Goal: Use online tool/utility: Utilize a website feature to perform a specific function

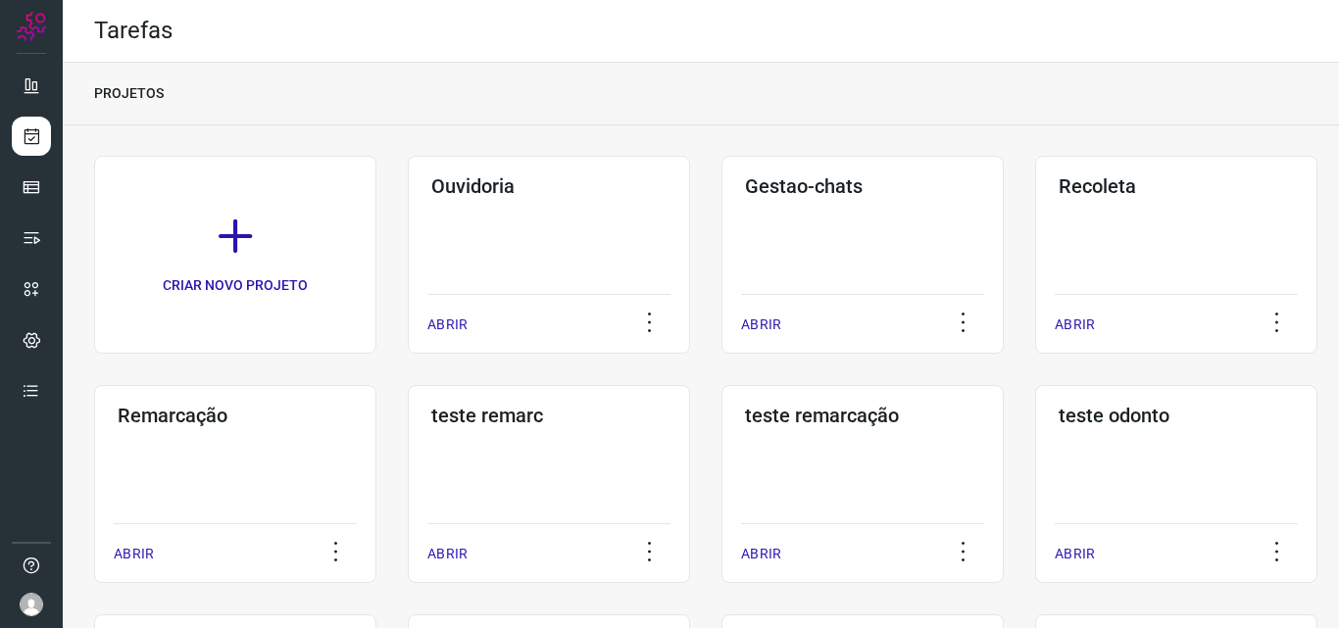
click at [408, 472] on div "Remarcação ABRIR" at bounding box center [549, 484] width 282 height 198
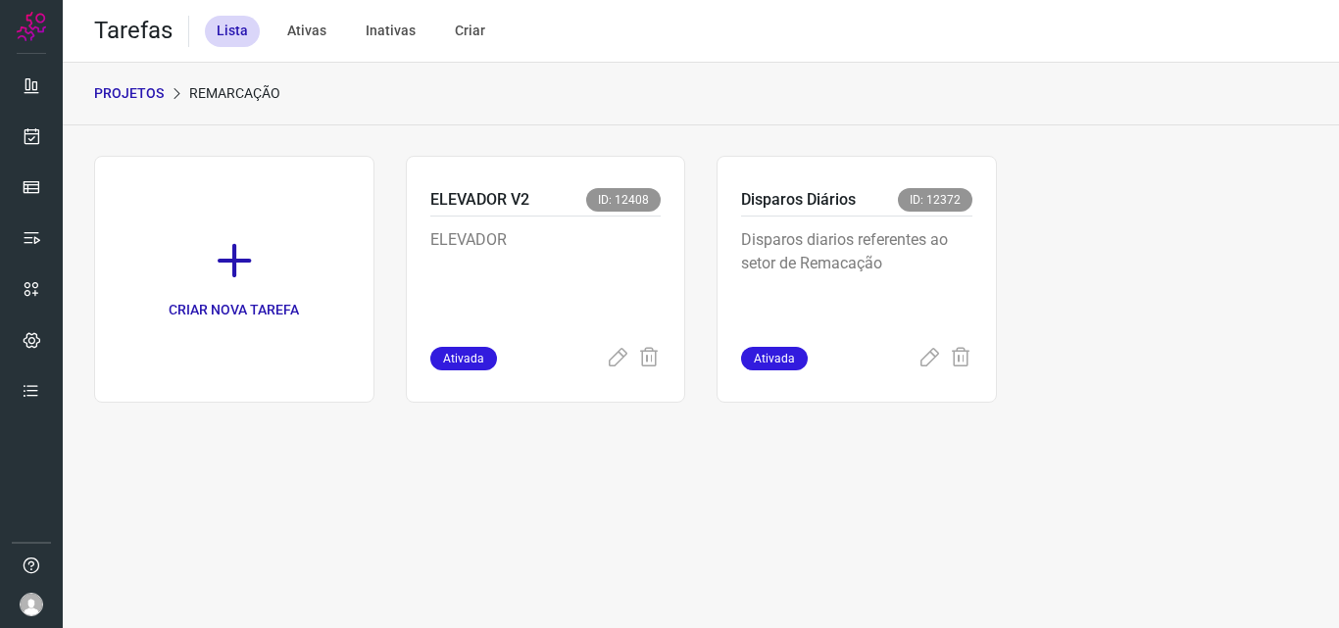
click at [906, 219] on div "Disparos diarios referentes ao setor de Remacação" at bounding box center [856, 282] width 231 height 130
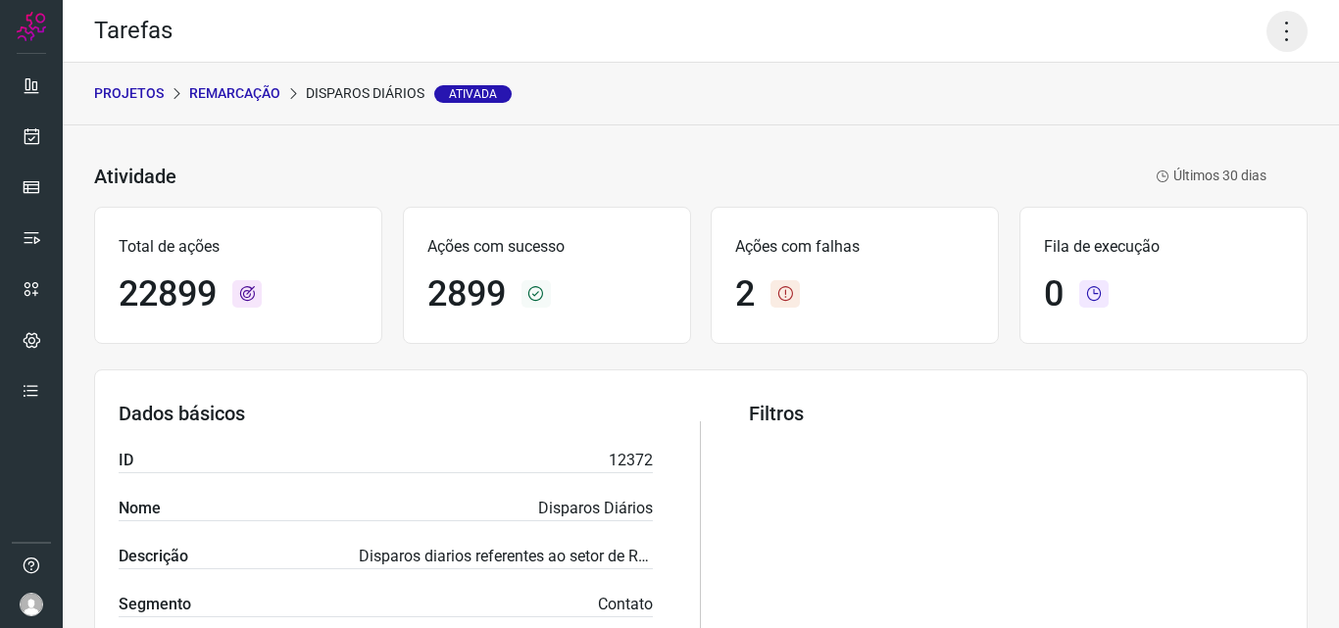
click at [1268, 31] on icon at bounding box center [1286, 31] width 41 height 41
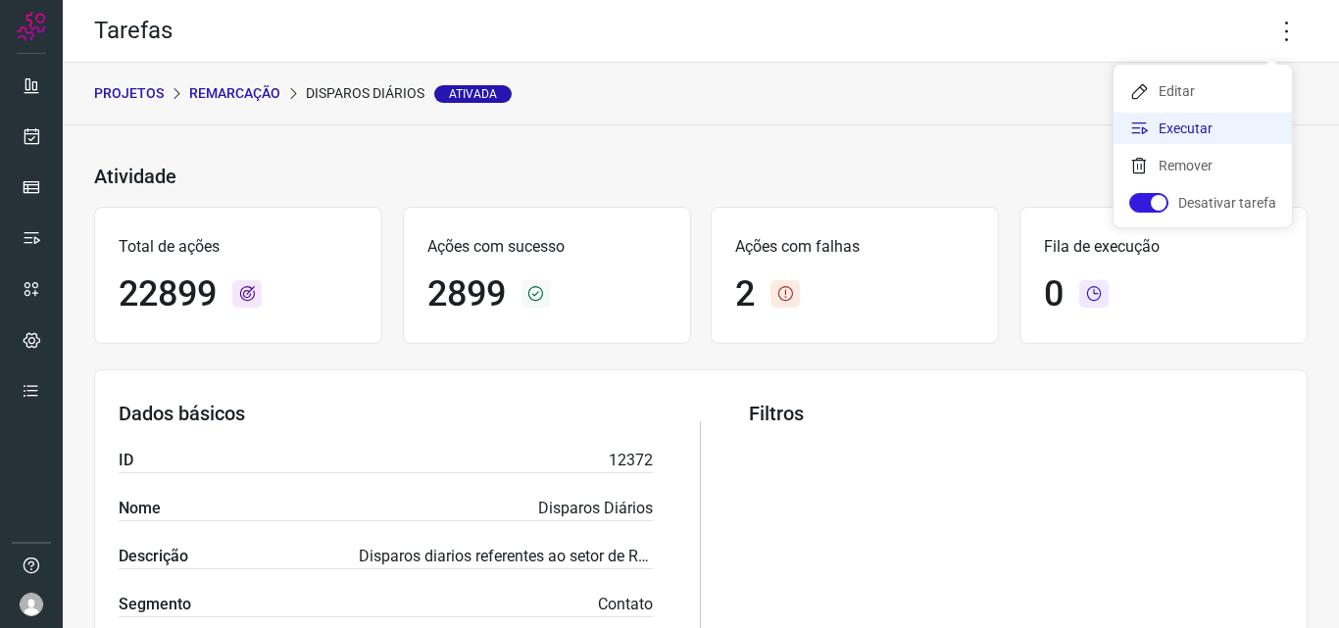
click at [1212, 133] on li "Executar" at bounding box center [1202, 128] width 178 height 31
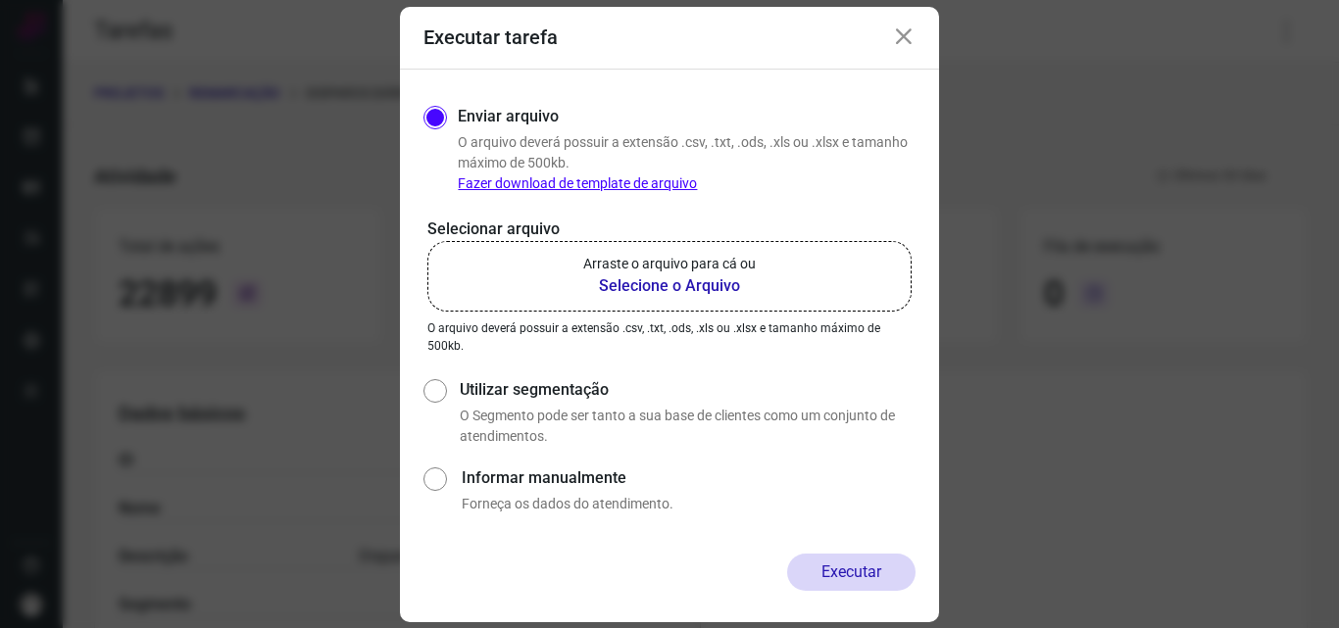
click at [689, 284] on b "Selecione o Arquivo" at bounding box center [669, 286] width 173 height 24
click at [0, 0] on input "Arraste o arquivo para cá ou Selecione o Arquivo" at bounding box center [0, 0] width 0 height 0
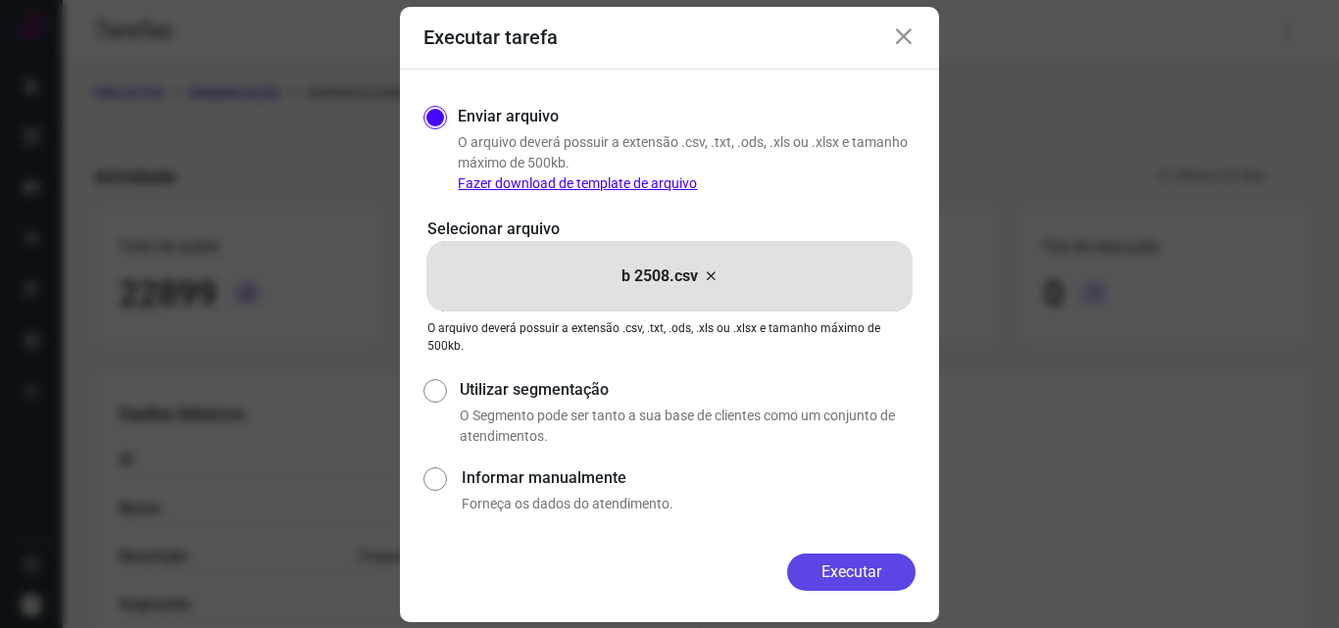
click at [838, 570] on button "Executar" at bounding box center [851, 572] width 128 height 37
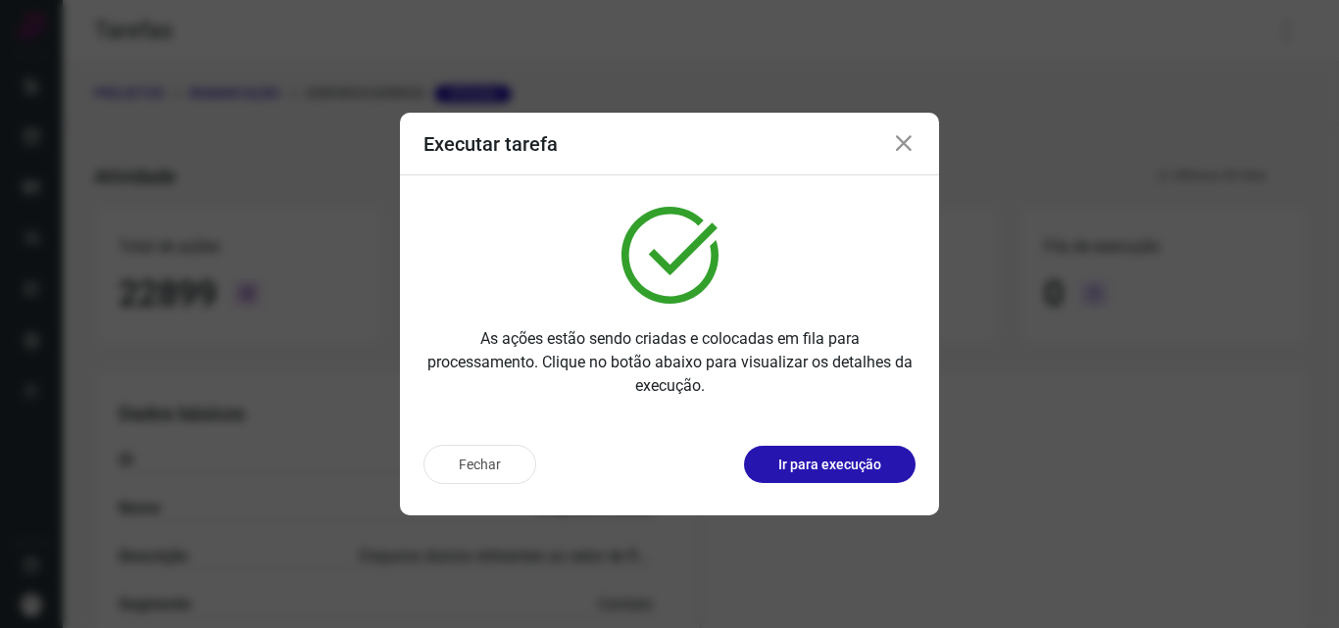
click at [864, 453] on button "Ir para execução" at bounding box center [830, 464] width 172 height 37
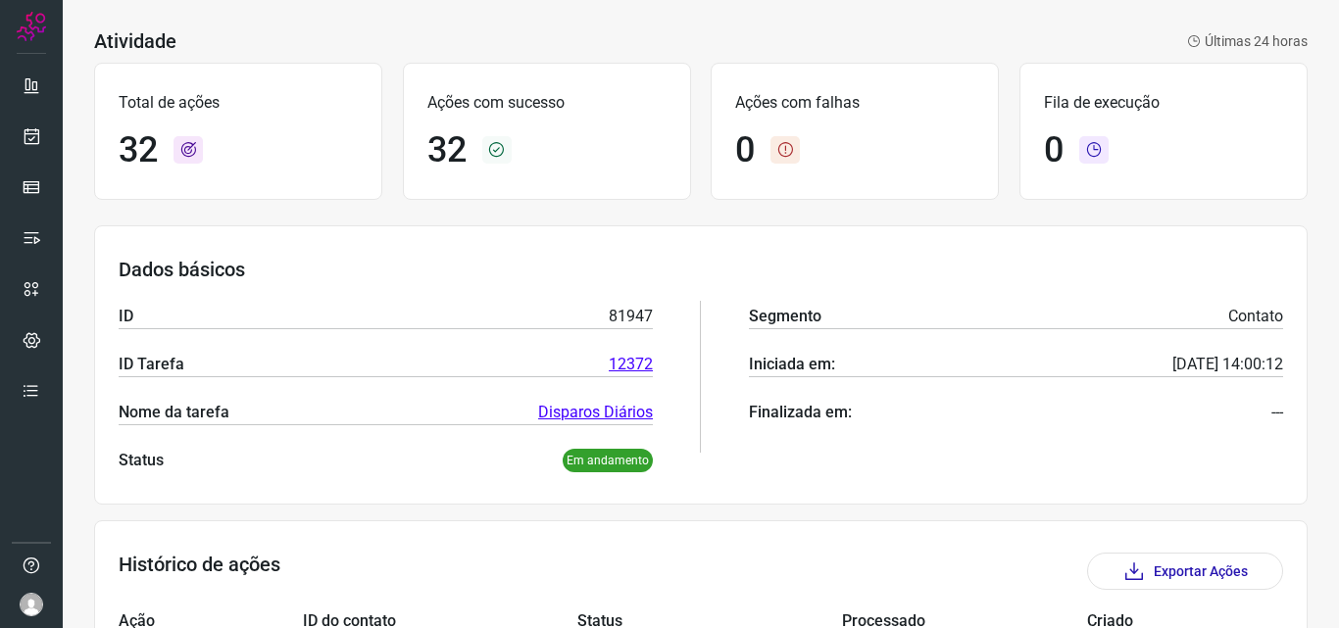
scroll to position [294, 0]
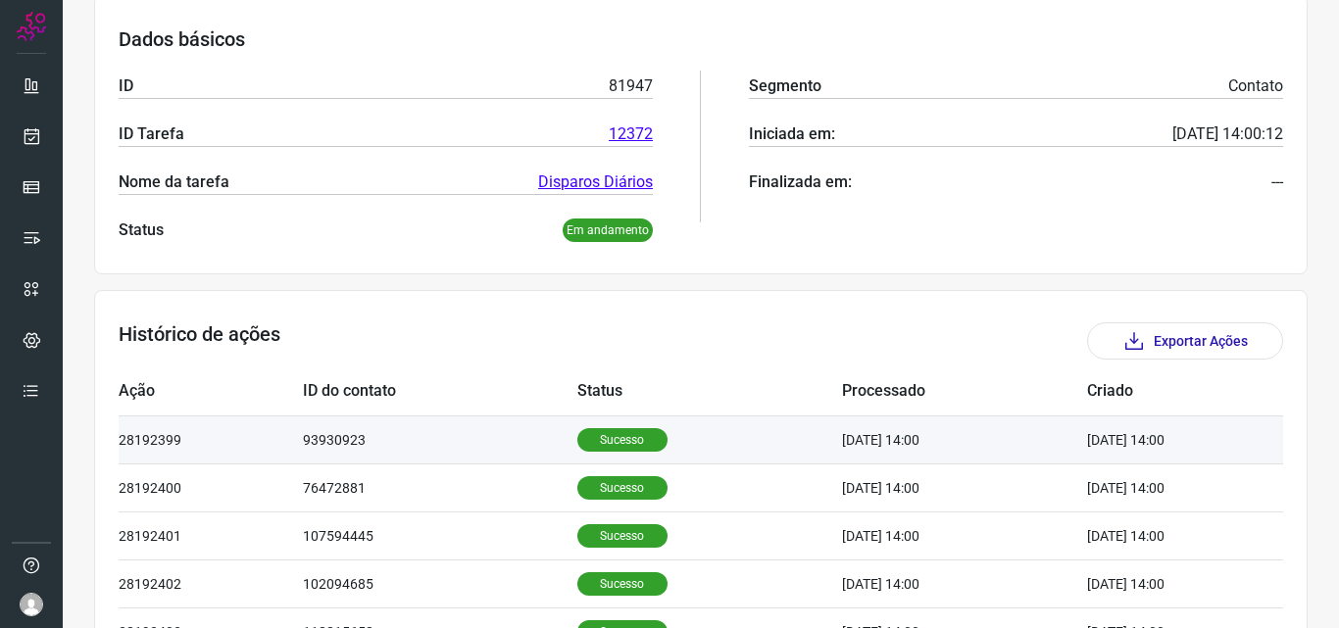
click at [616, 442] on p "Sucesso" at bounding box center [622, 440] width 90 height 24
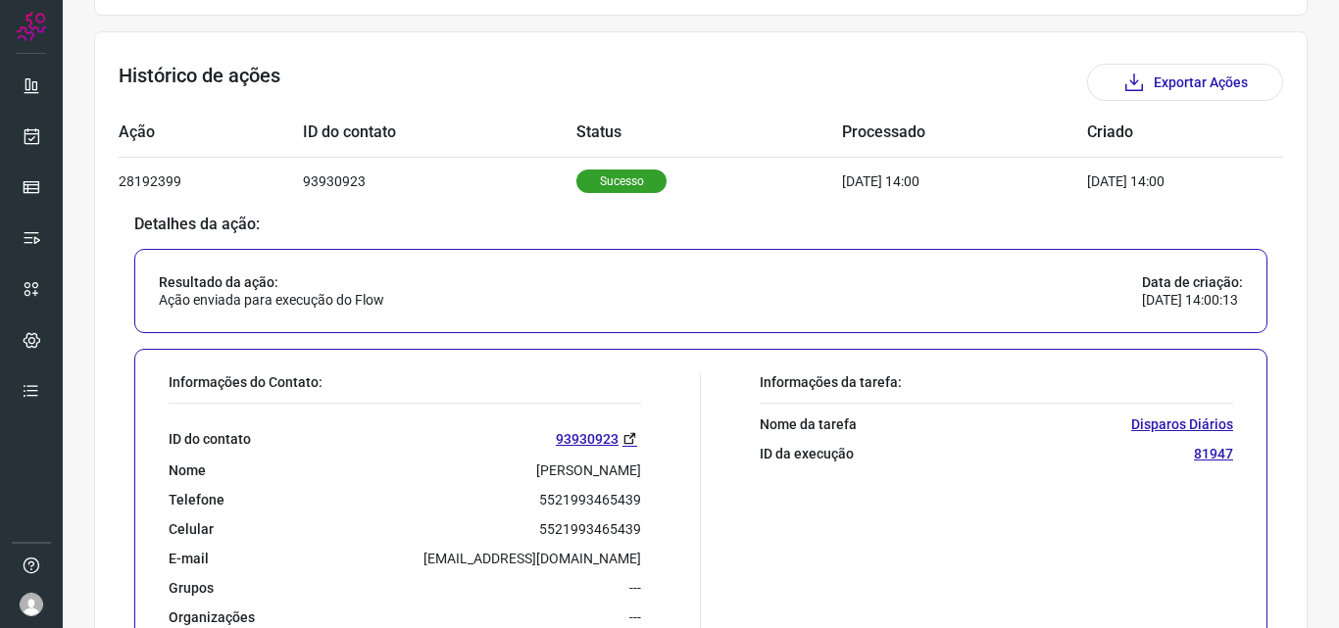
scroll to position [588, 0]
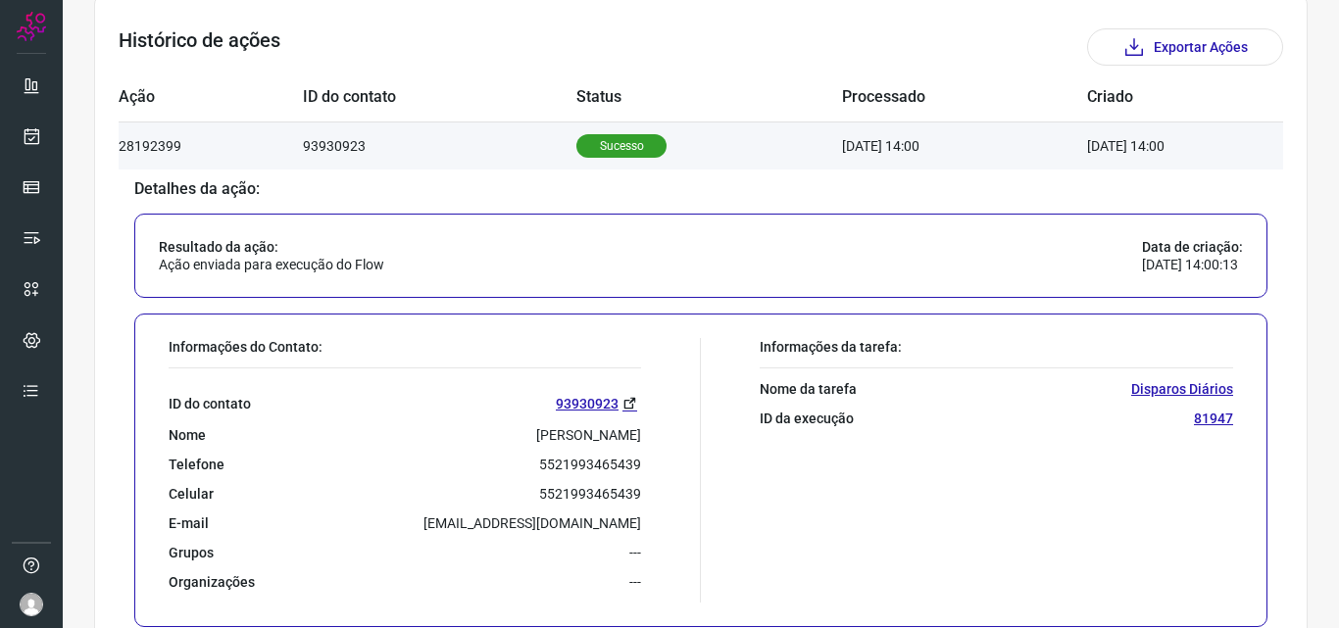
click at [606, 150] on p "Sucesso" at bounding box center [621, 146] width 90 height 24
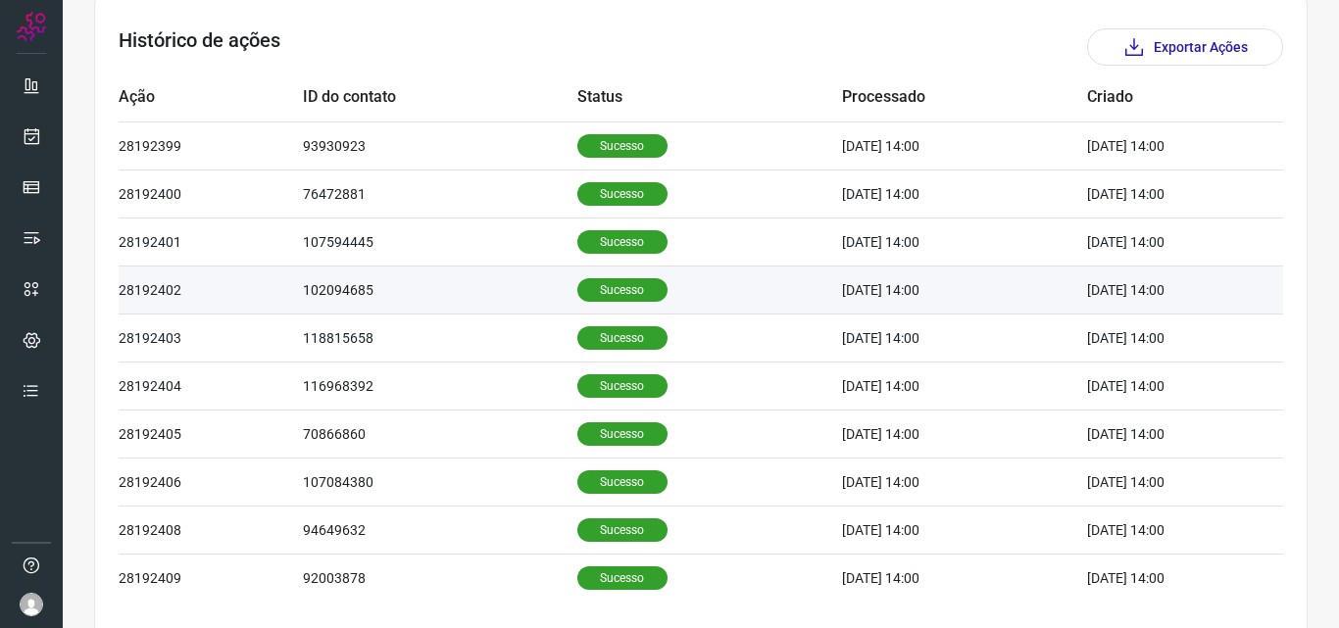
click at [577, 294] on p "Sucesso" at bounding box center [622, 290] width 90 height 24
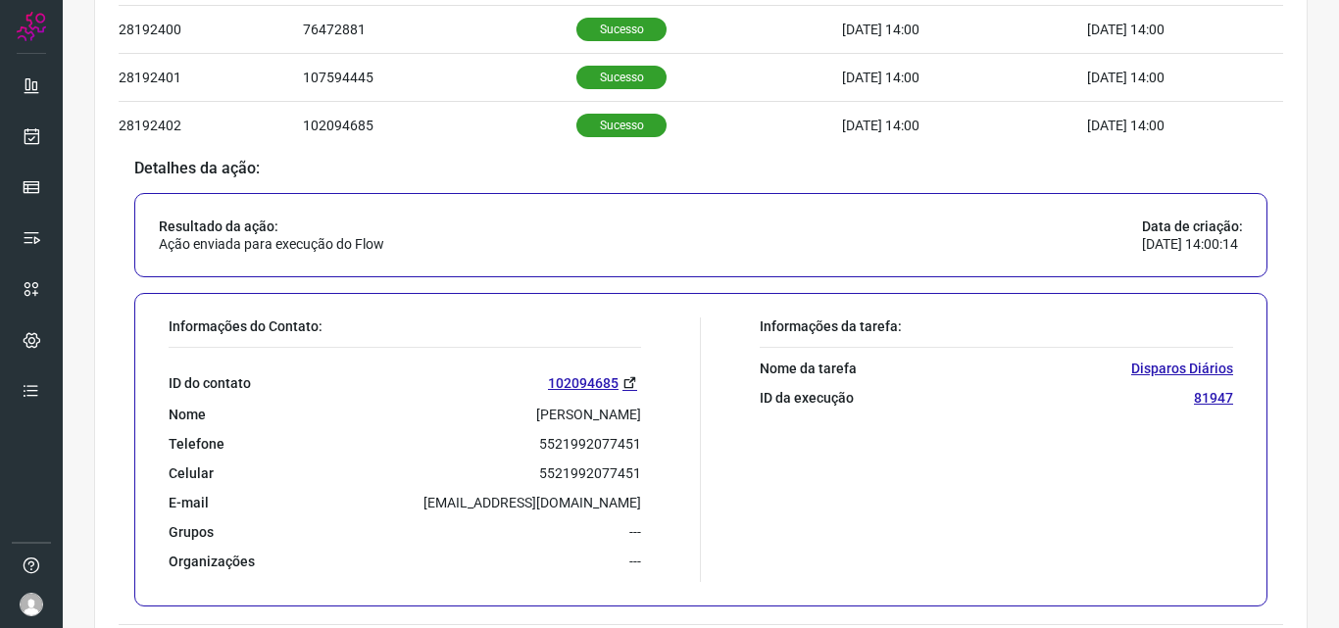
scroll to position [784, 0]
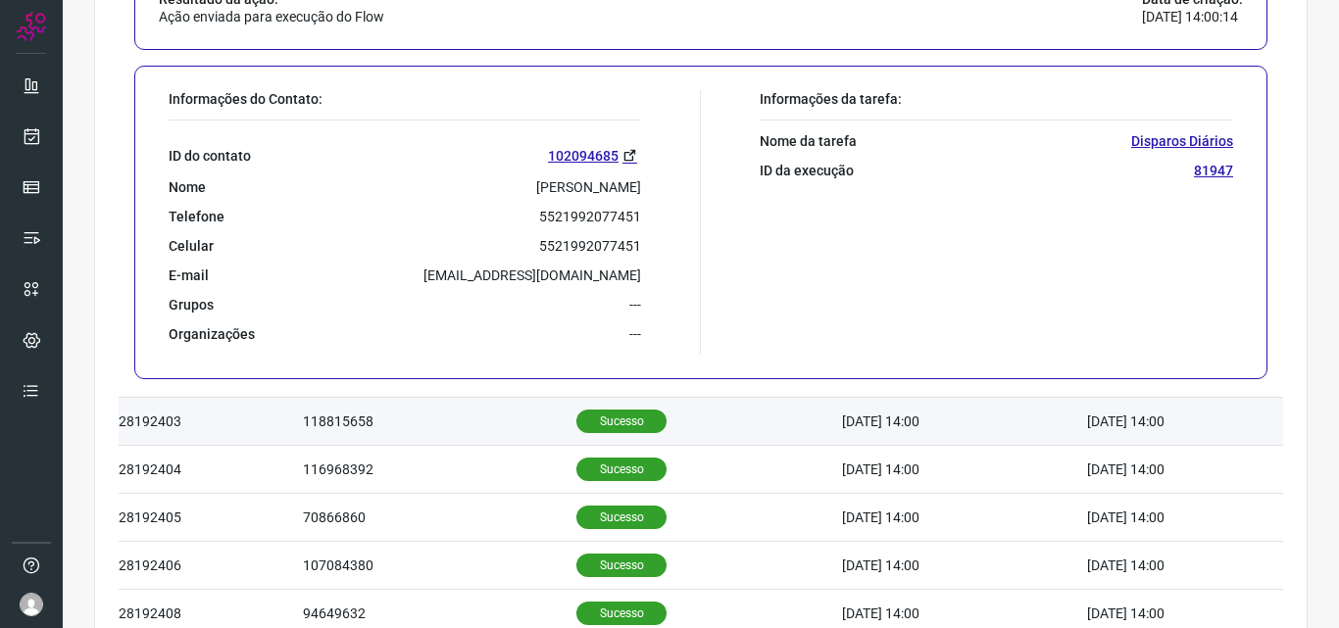
click at [577, 420] on p "Sucesso" at bounding box center [621, 422] width 90 height 24
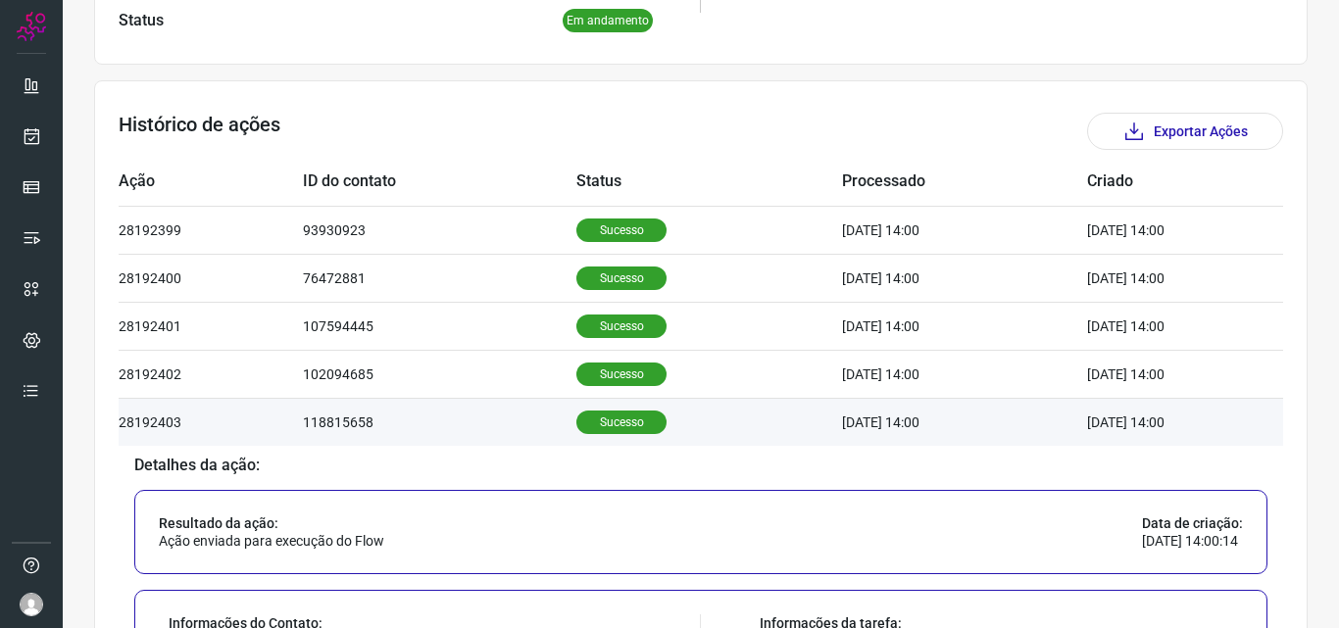
scroll to position [700, 0]
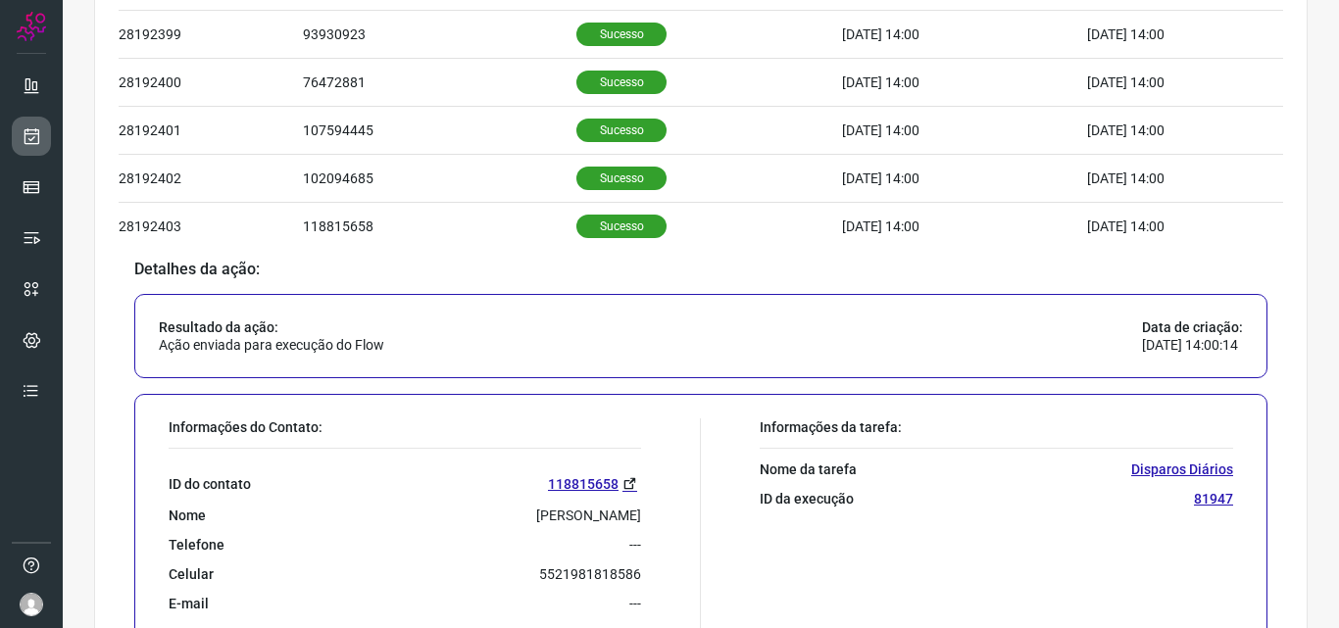
click at [34, 133] on icon at bounding box center [32, 136] width 21 height 20
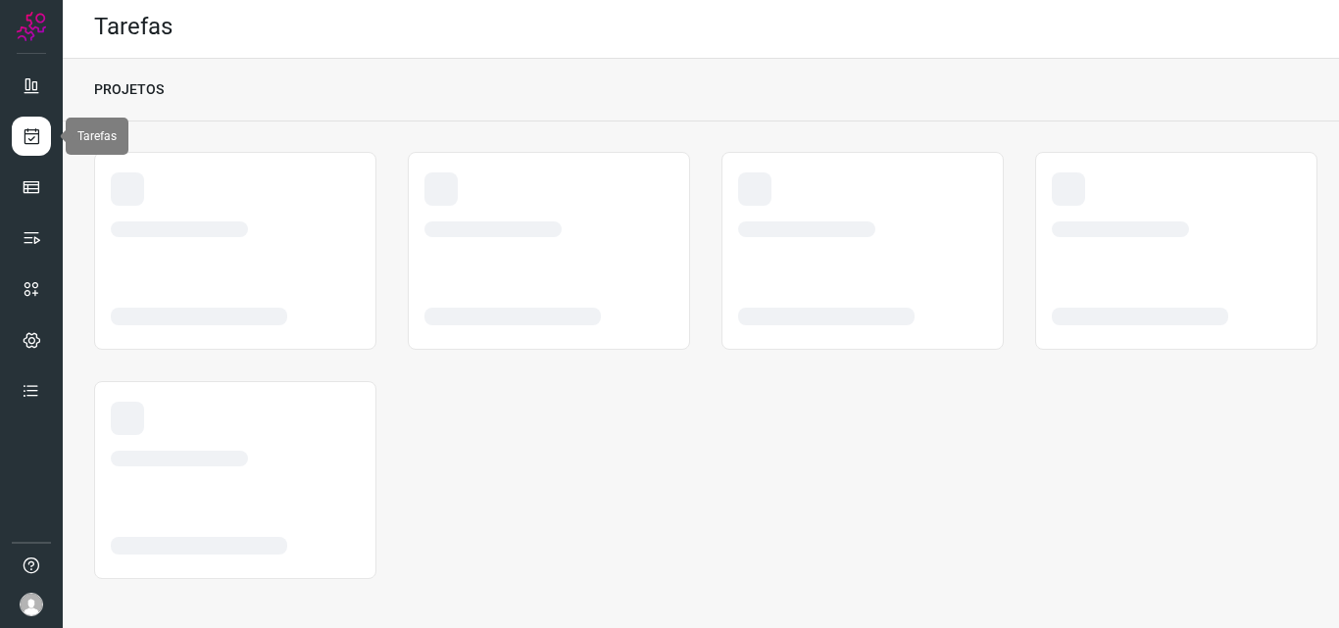
scroll to position [4, 0]
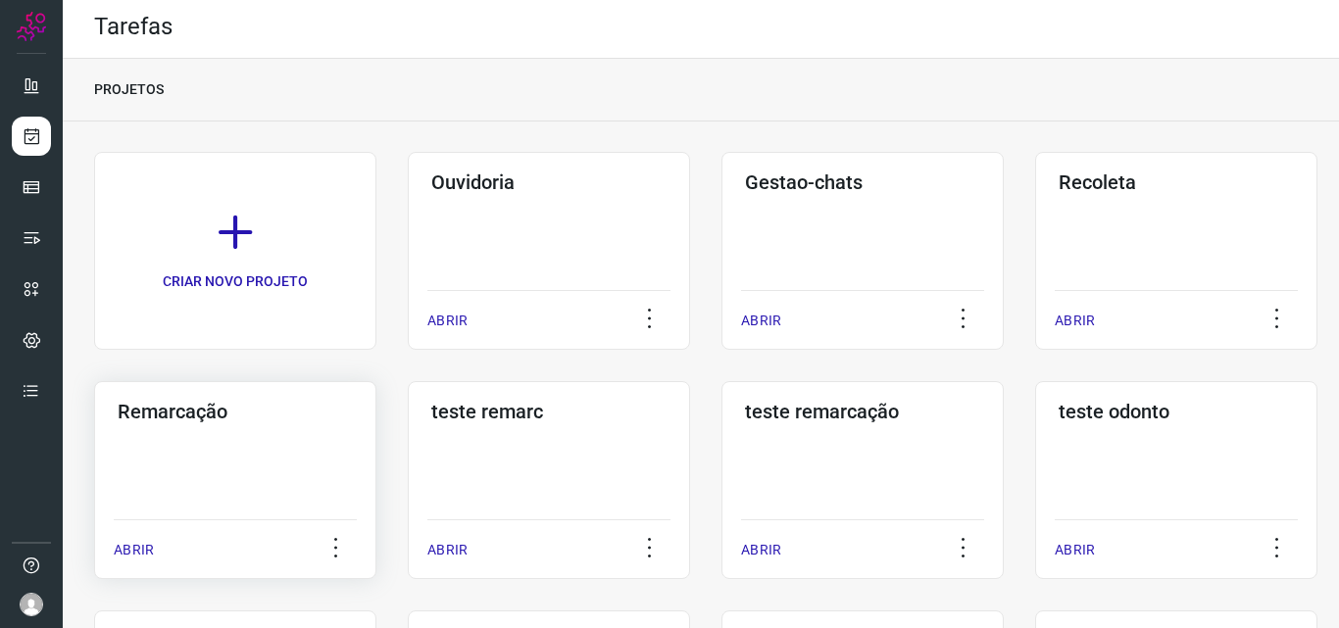
click at [408, 461] on div "Remarcação ABRIR" at bounding box center [549, 480] width 282 height 198
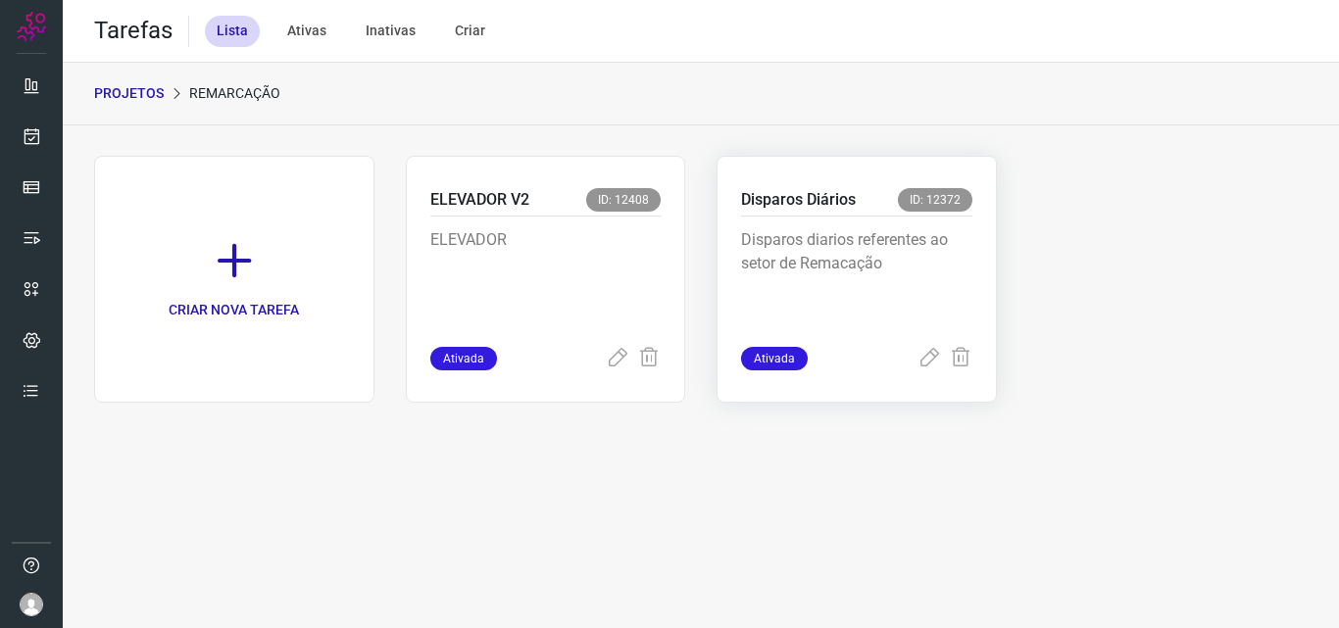
click at [933, 270] on p "Disparos diarios referentes ao setor de Remacação" at bounding box center [856, 277] width 231 height 98
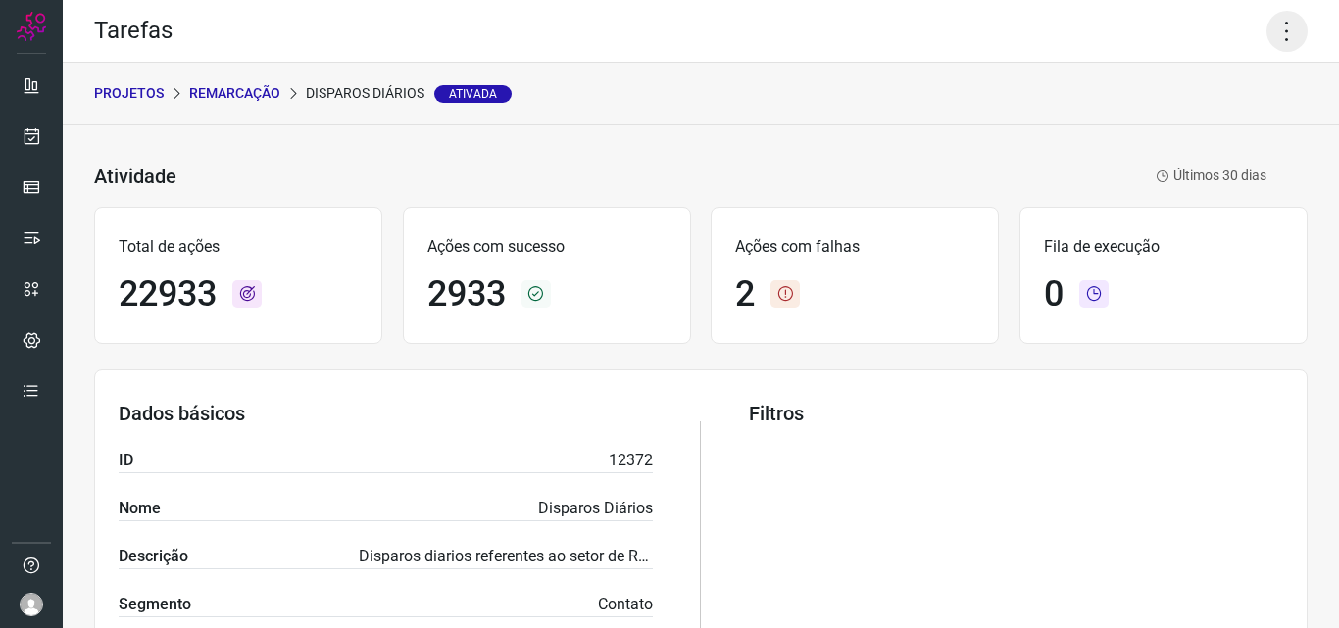
click at [1267, 39] on icon at bounding box center [1286, 31] width 41 height 41
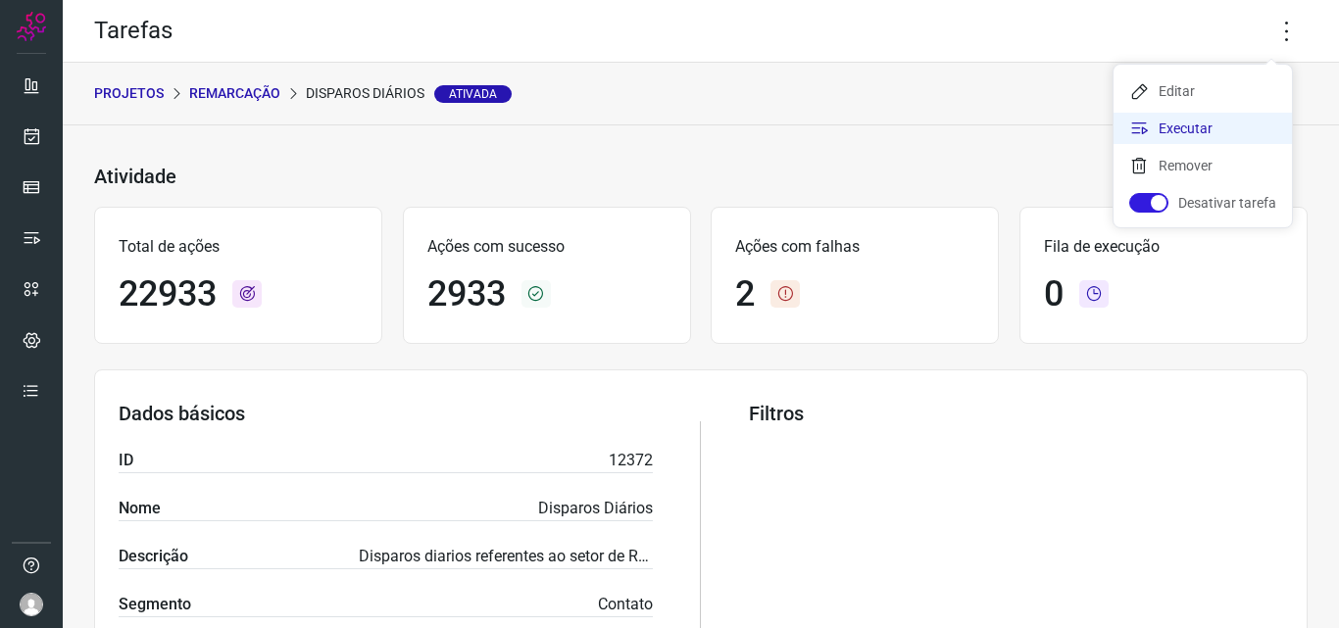
click at [1231, 130] on li "Executar" at bounding box center [1202, 128] width 178 height 31
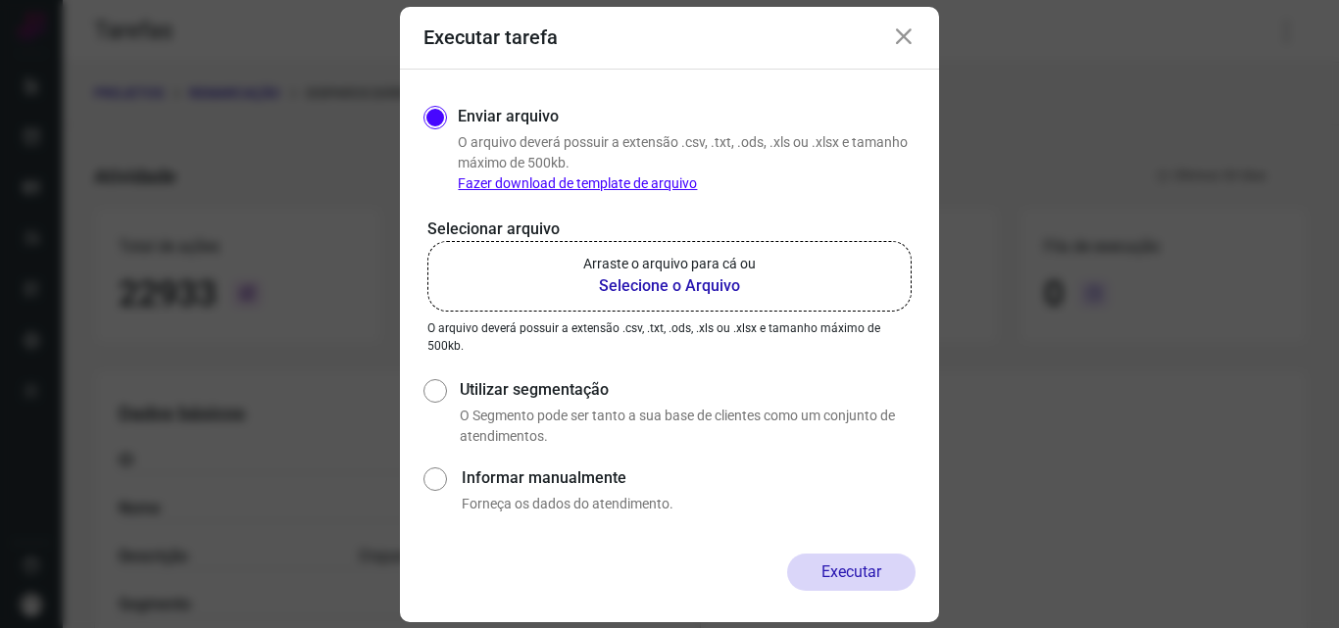
click at [638, 277] on b "Selecione o Arquivo" at bounding box center [669, 286] width 173 height 24
click at [0, 0] on input "Arraste o arquivo para cá ou Selecione o Arquivo" at bounding box center [0, 0] width 0 height 0
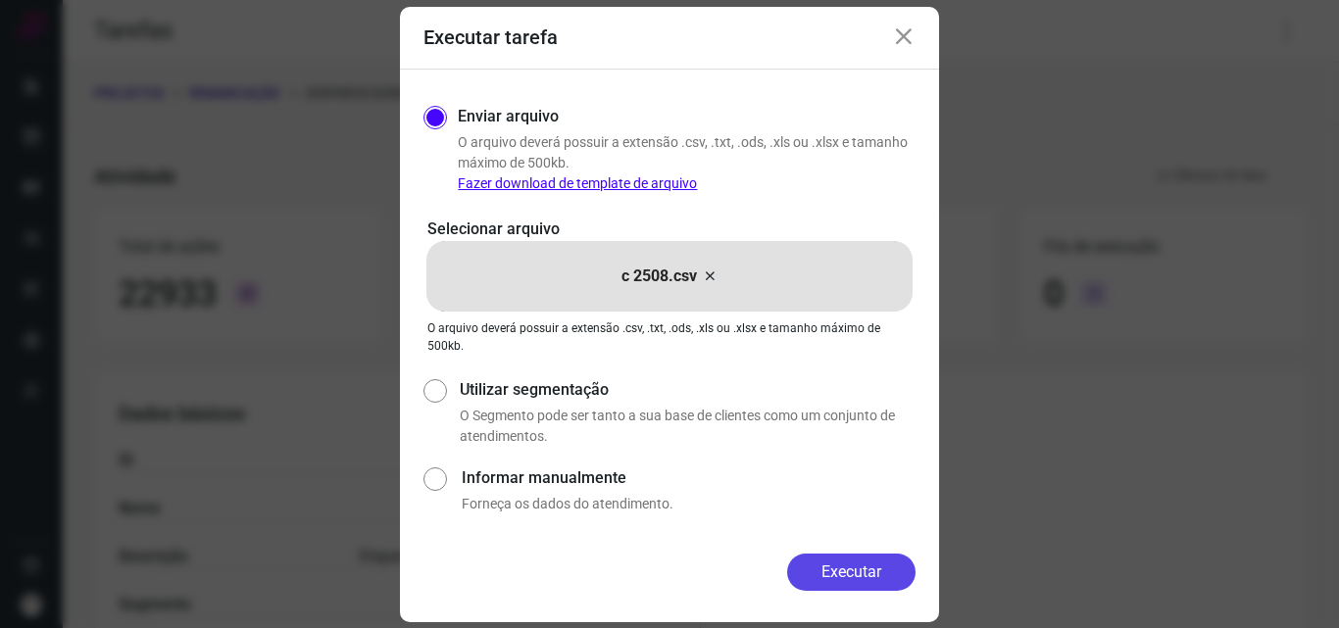
click at [851, 566] on button "Executar" at bounding box center [851, 572] width 128 height 37
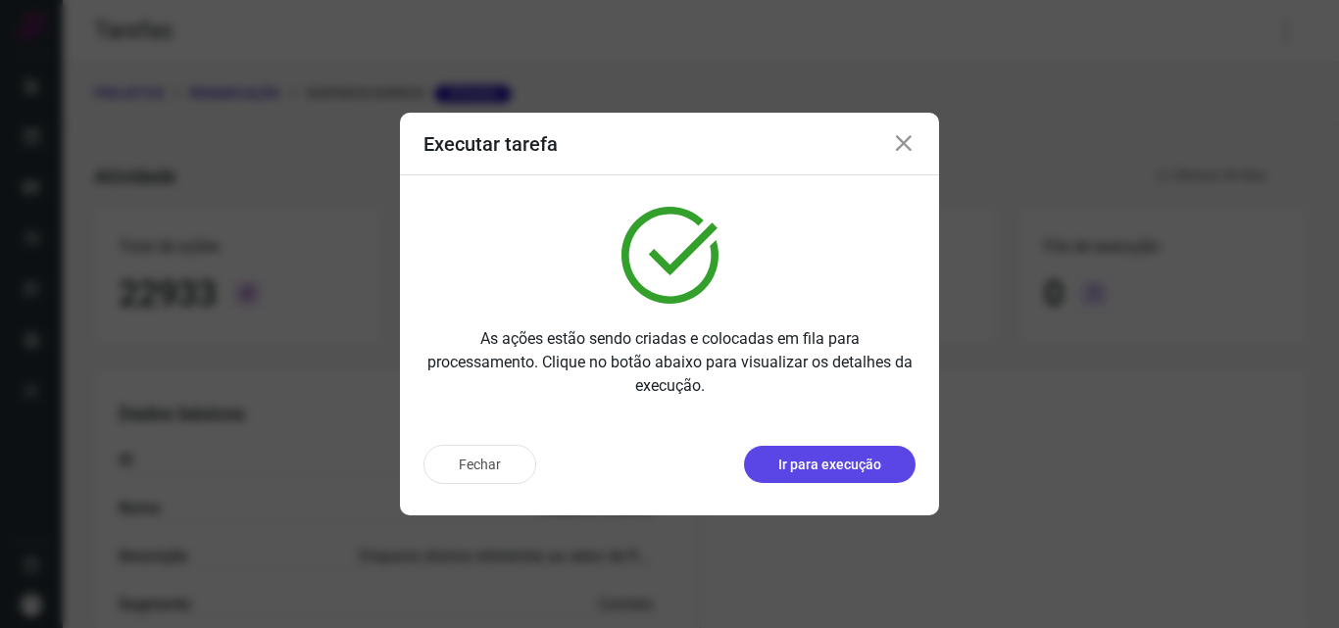
click at [860, 480] on button "Ir para execução" at bounding box center [830, 464] width 172 height 37
